Goal: Complete application form: Complete application form

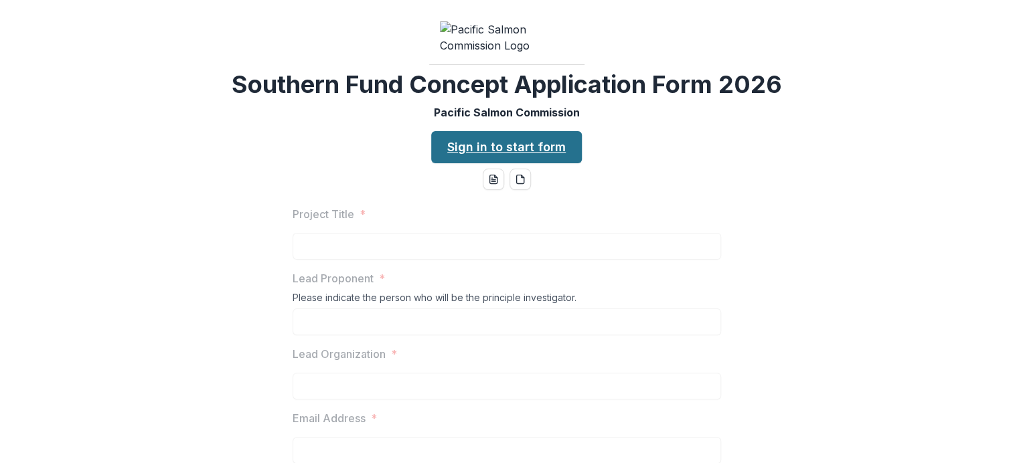
click at [507, 163] on link "Sign in to start form" at bounding box center [506, 147] width 151 height 32
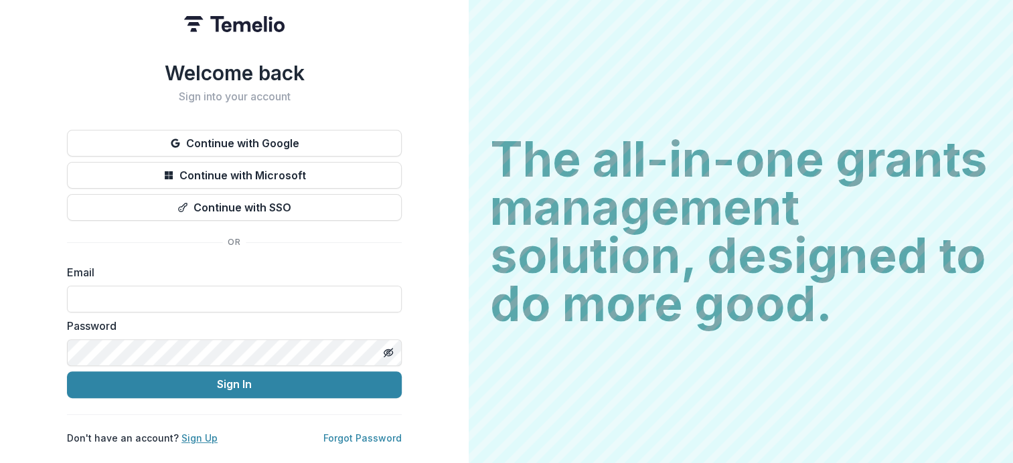
click at [188, 433] on link "Sign Up" at bounding box center [199, 438] width 36 height 11
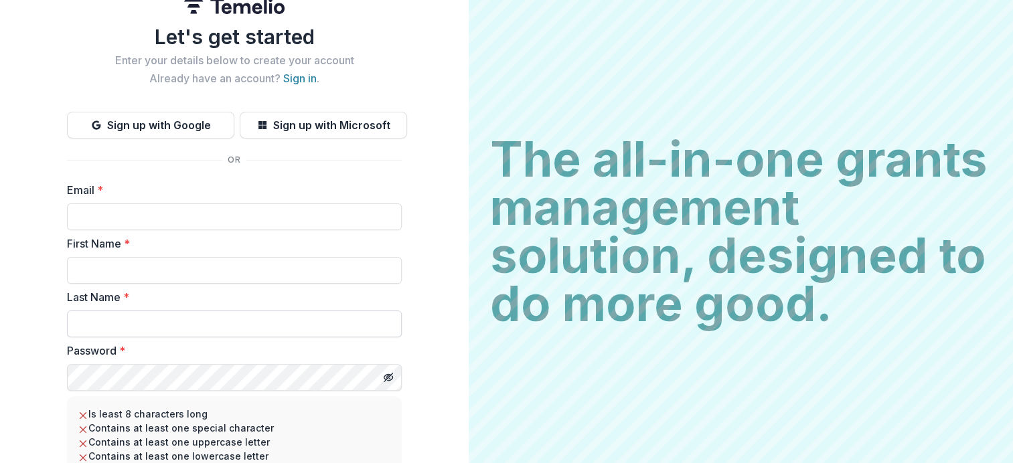
scroll to position [10, 0]
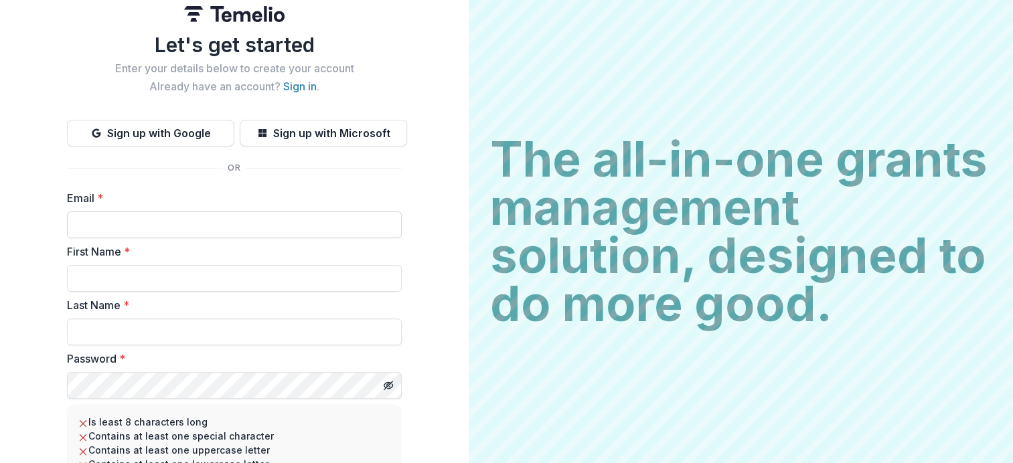
click at [121, 228] on input "Email *" at bounding box center [234, 225] width 335 height 27
type input "**********"
click at [108, 281] on input "First Name *" at bounding box center [234, 278] width 335 height 27
type input "*"
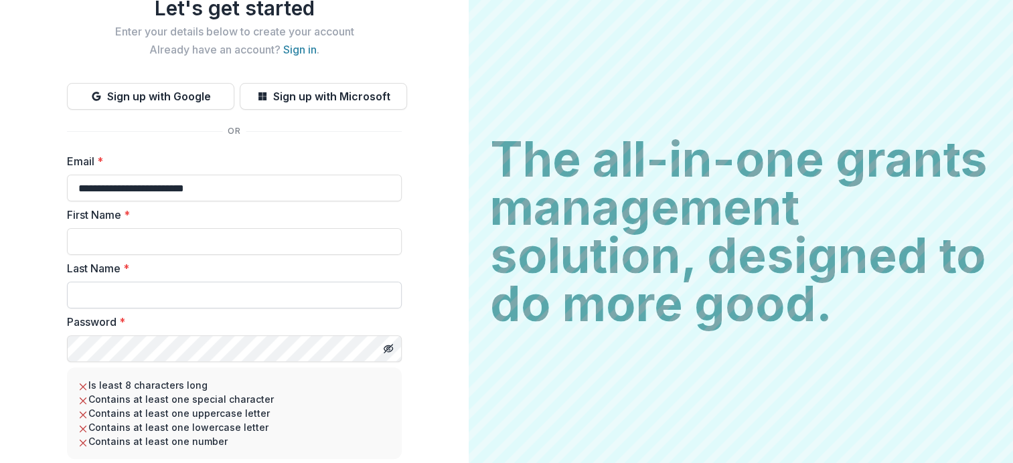
scroll to position [77, 0]
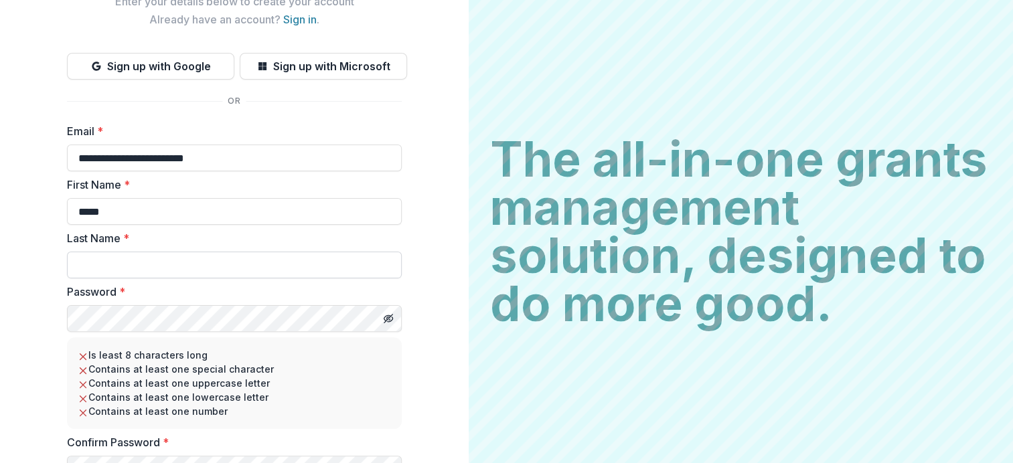
type input "*****"
click at [106, 256] on input "Last Name *" at bounding box center [234, 265] width 335 height 27
type input "**********"
click at [44, 318] on div "**********" at bounding box center [234, 221] width 469 height 597
click at [390, 318] on icon "Toggle password visibility" at bounding box center [388, 318] width 11 height 11
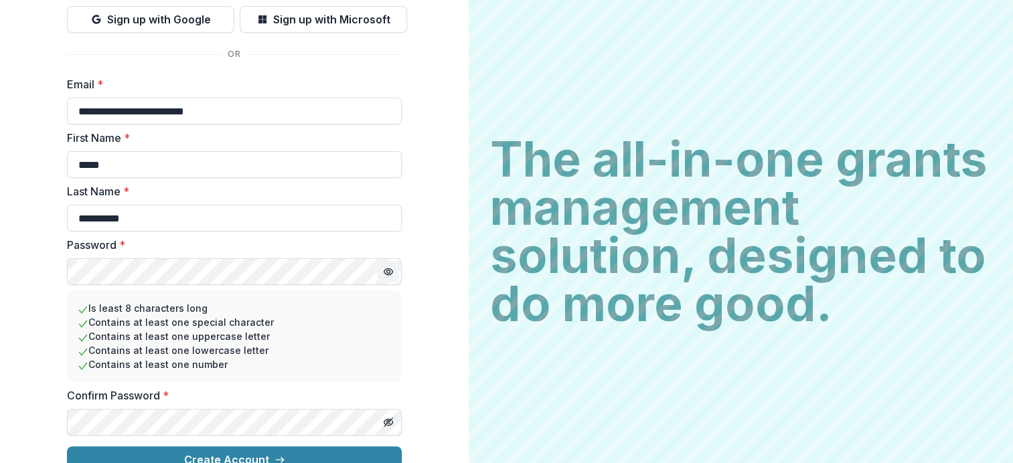
scroll to position [144, 0]
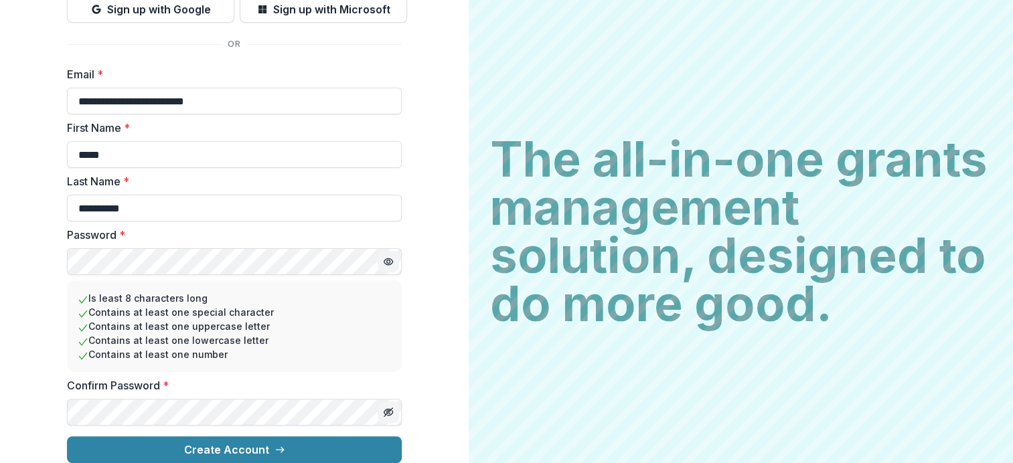
click at [386, 408] on line "Toggle password visibility" at bounding box center [388, 412] width 8 height 8
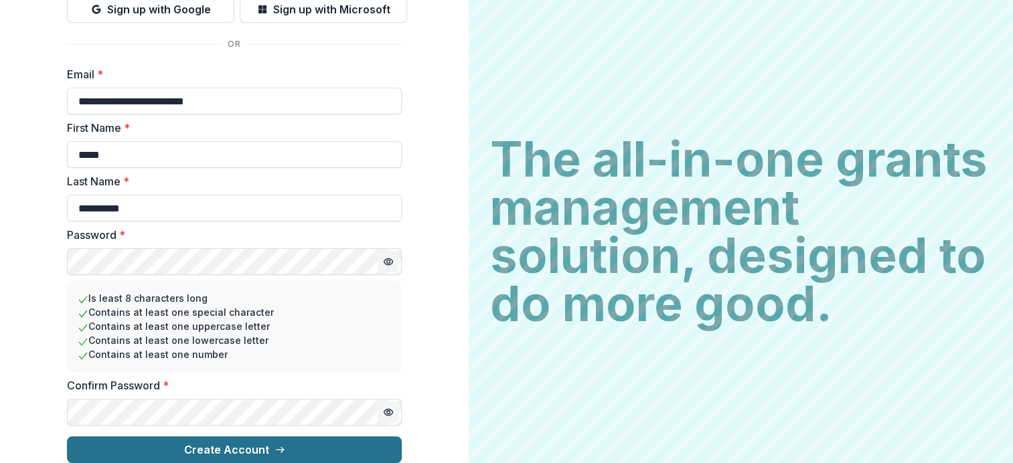
click at [214, 442] on button "Create Account" at bounding box center [234, 450] width 335 height 27
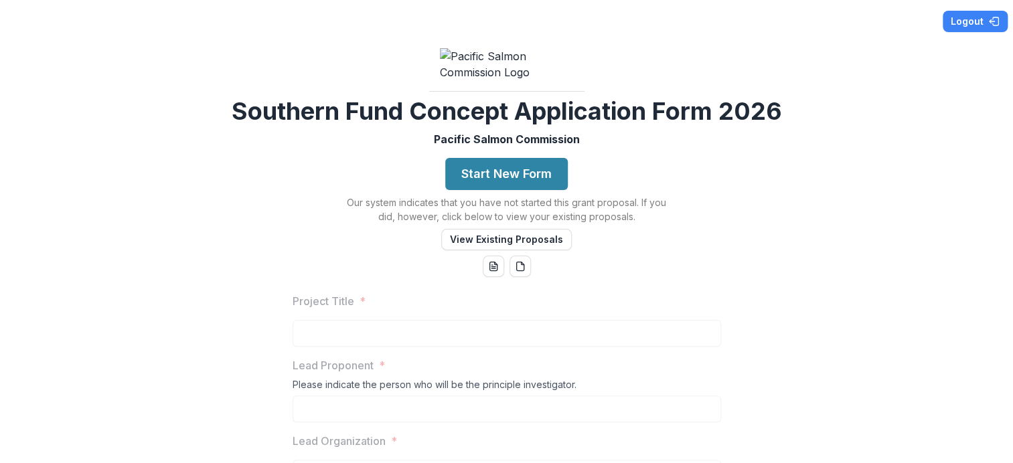
click at [923, 236] on div "Logout Southern Fund Concept Application Form 2026 Pacific Salmon Commission St…" at bounding box center [506, 231] width 1013 height 463
click at [491, 267] on line "word-download" at bounding box center [493, 267] width 4 height 0
click at [755, 182] on div "Logout Southern Fund Concept Application Form 2026 Pacific Salmon Commission St…" at bounding box center [506, 231] width 1013 height 463
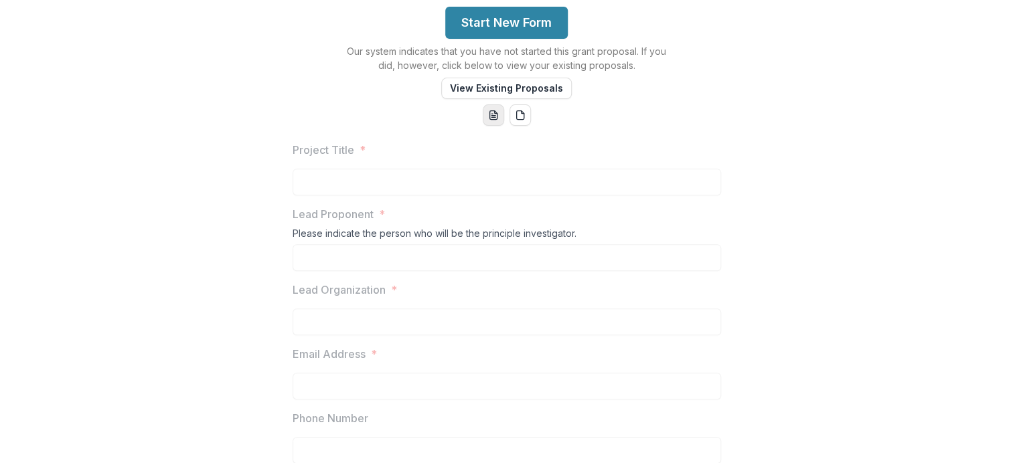
scroll to position [201, 0]
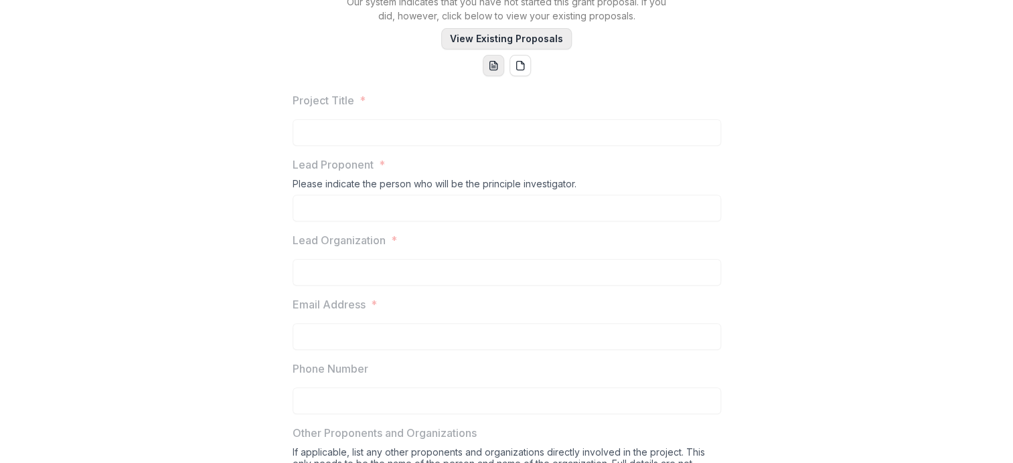
click at [512, 50] on button "View Existing Proposals" at bounding box center [506, 38] width 131 height 21
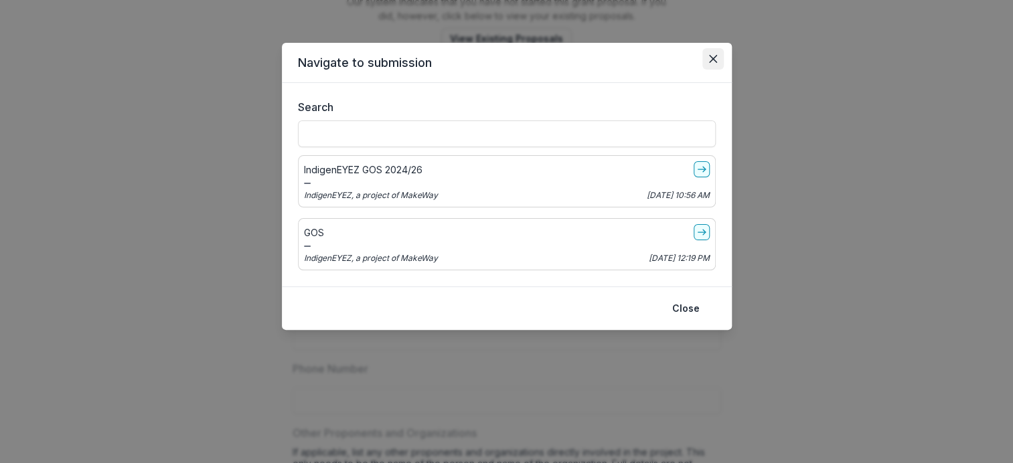
click at [715, 59] on icon "Close" at bounding box center [713, 59] width 8 height 8
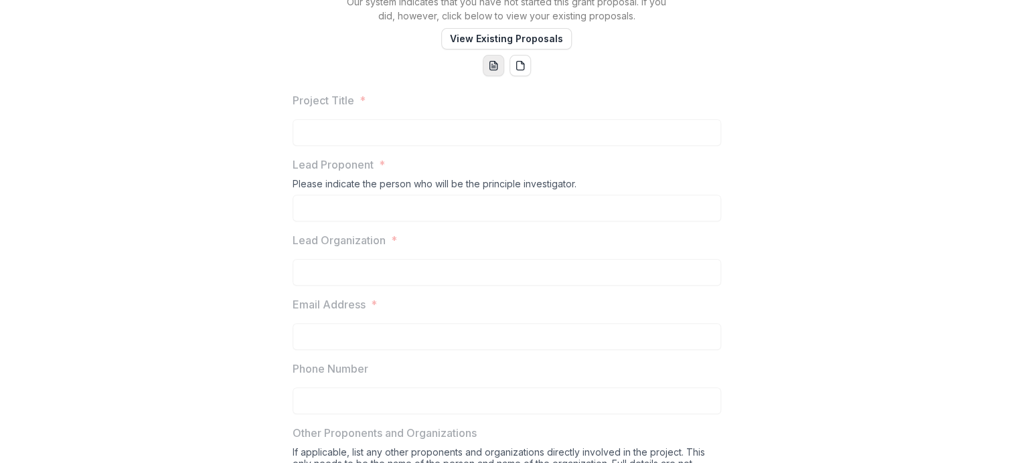
scroll to position [0, 0]
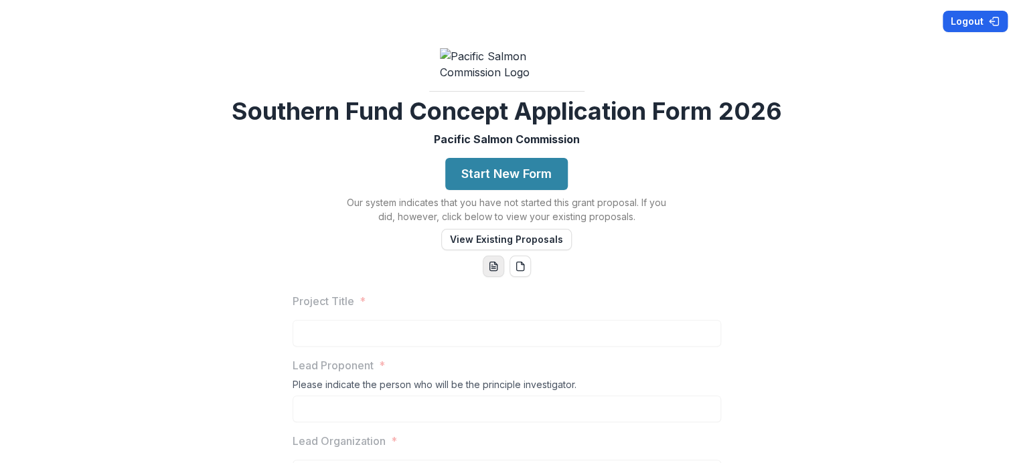
click at [963, 23] on button "Logout" at bounding box center [975, 21] width 65 height 21
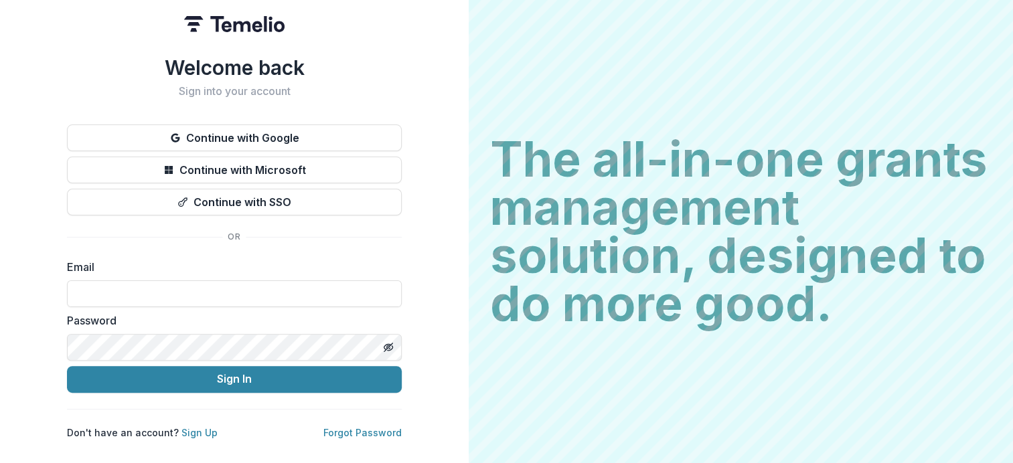
click at [394, 64] on h1 "Welcome back" at bounding box center [234, 68] width 335 height 24
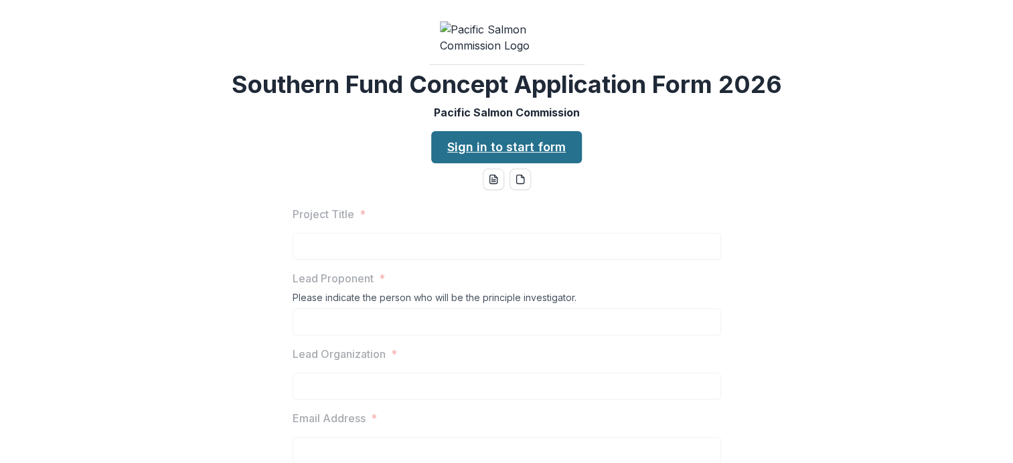
click at [515, 163] on link "Sign in to start form" at bounding box center [506, 147] width 151 height 32
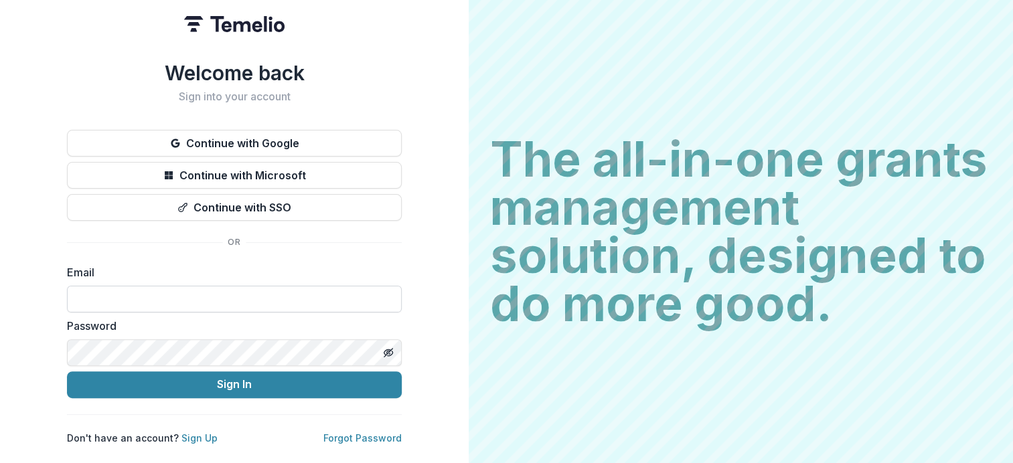
click at [126, 295] on input at bounding box center [234, 299] width 335 height 27
type input "**********"
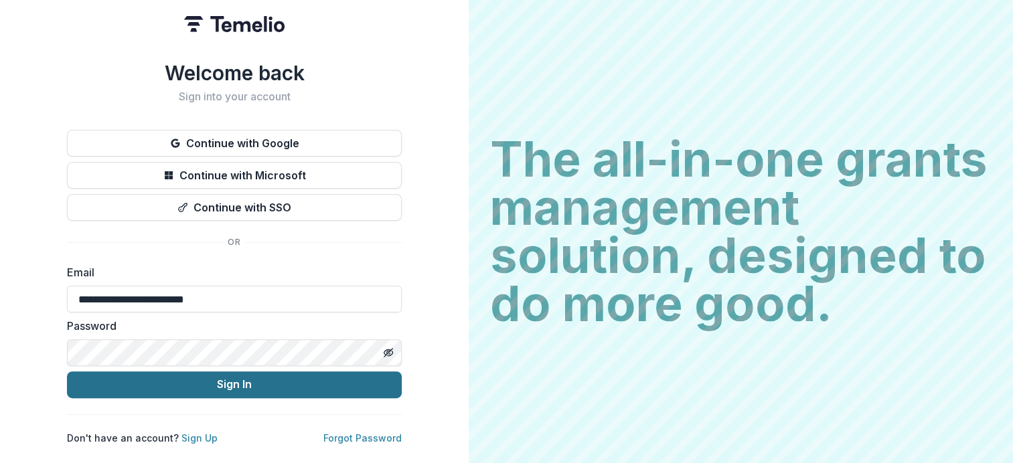
click at [232, 384] on button "Sign In" at bounding box center [234, 385] width 335 height 27
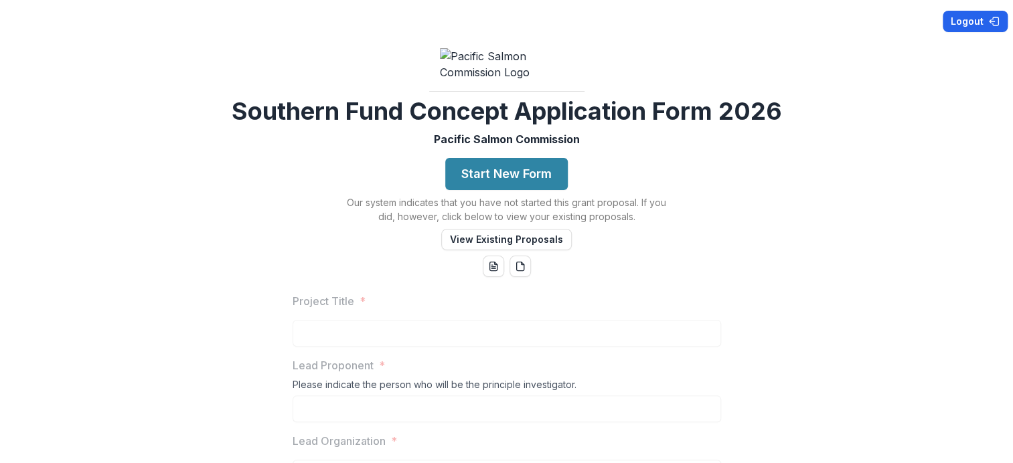
click at [963, 20] on button "Logout" at bounding box center [975, 21] width 65 height 21
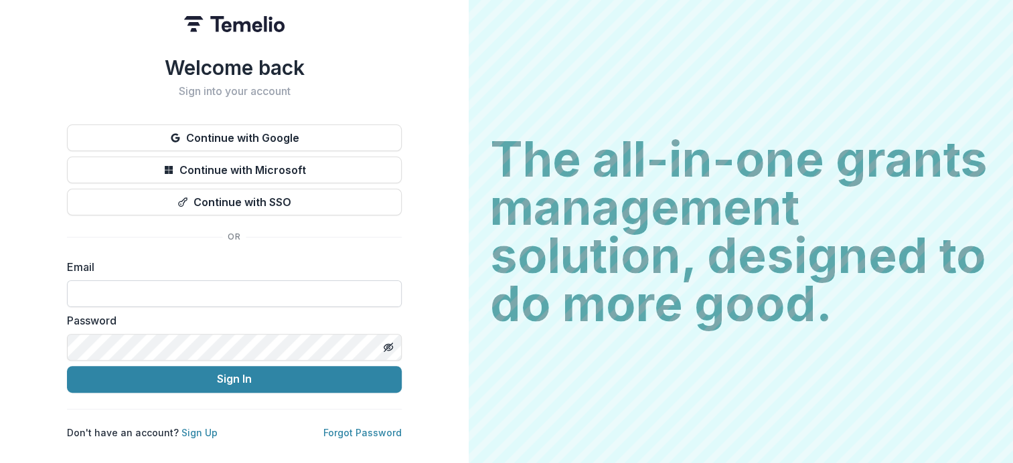
click at [182, 298] on input at bounding box center [234, 294] width 335 height 27
type input "**********"
click at [389, 344] on icon "Toggle password visibility" at bounding box center [387, 346] width 7 height 5
